Goal: Information Seeking & Learning: Learn about a topic

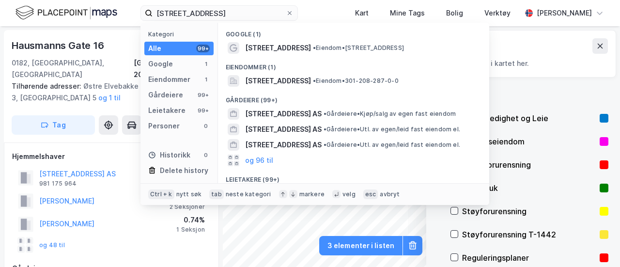
scroll to position [1, 0]
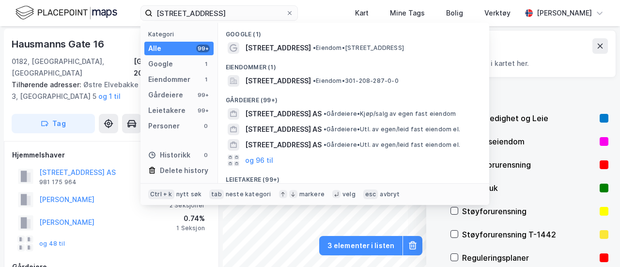
click at [58, 13] on div "hausmannsgate 16 Kategori Alle 99+ Google 1 Eiendommer 1 Gårdeiere 99+ Leietake…" at bounding box center [310, 13] width 620 height 26
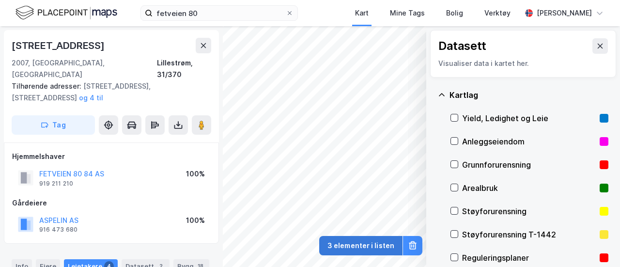
scroll to position [1, 0]
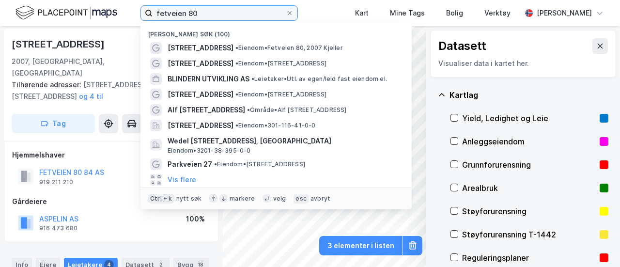
drag, startPoint x: 241, startPoint y: 17, endPoint x: 130, endPoint y: 16, distance: 110.9
click at [130, 16] on div "fetveien 80 Nylige søk (100) Fetveien 80 • Eiendom • [STREET_ADDRESS], 2007 [PE…" at bounding box center [310, 13] width 620 height 26
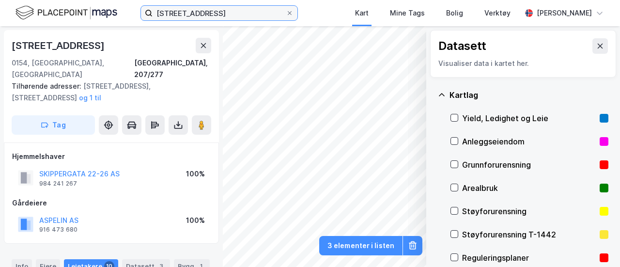
scroll to position [1, 0]
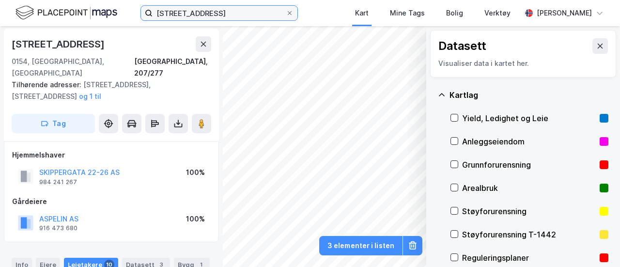
click at [231, 17] on input "[STREET_ADDRESS]" at bounding box center [219, 13] width 133 height 15
type input "skipper"
